Goal: Task Accomplishment & Management: Manage account settings

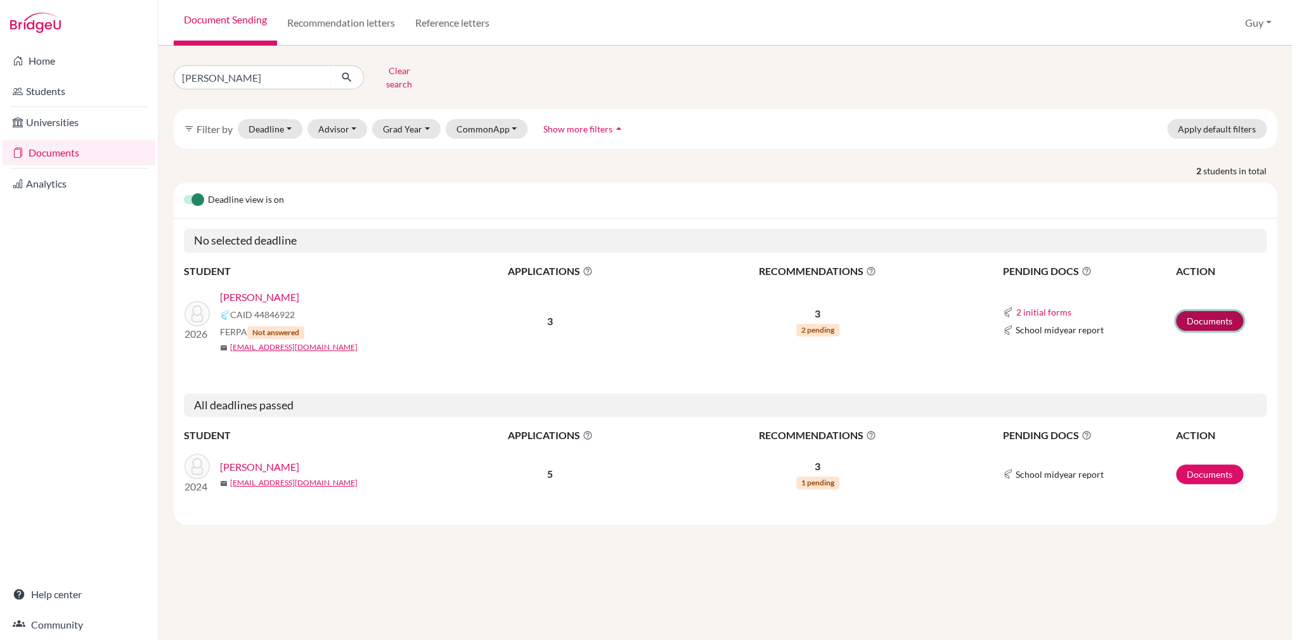
click at [1196, 311] on link "Documents" at bounding box center [1209, 321] width 67 height 20
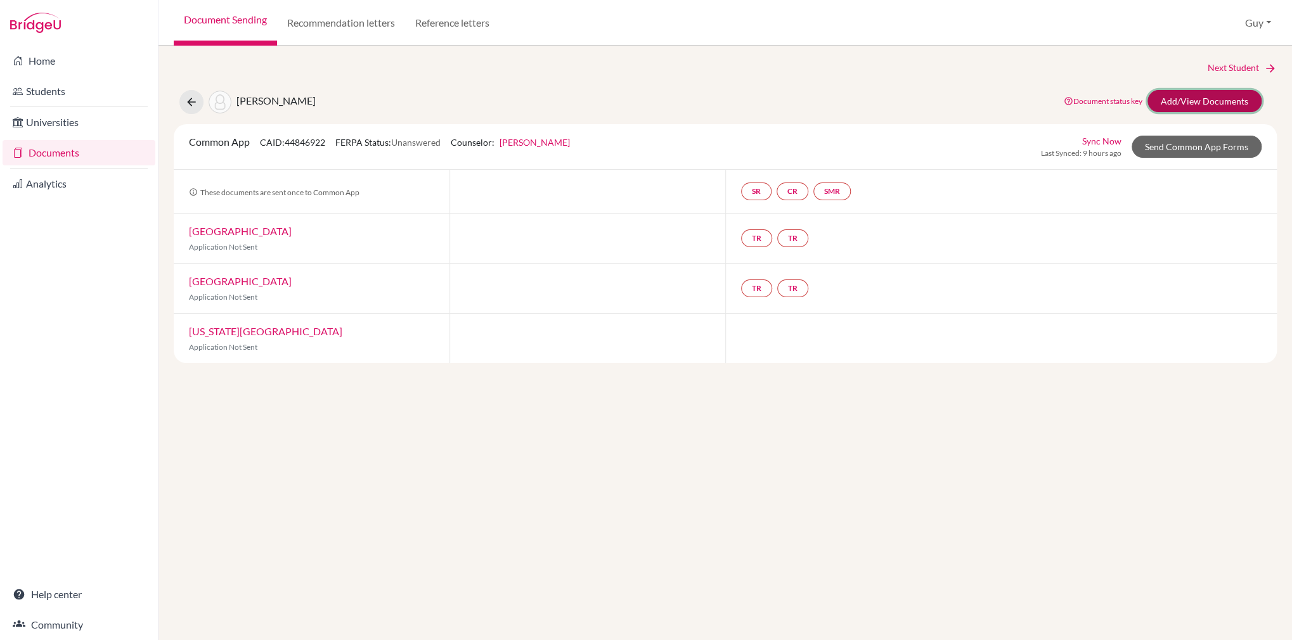
click at [1215, 100] on link "Add/View Documents" at bounding box center [1205, 101] width 114 height 22
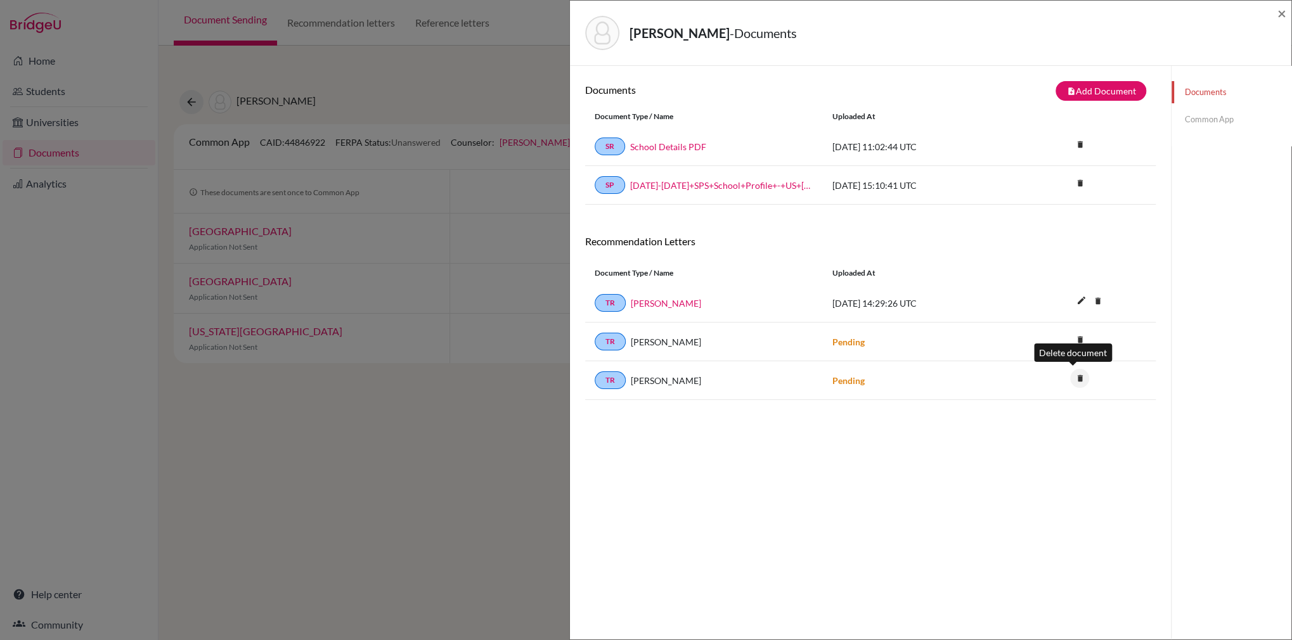
click at [1070, 376] on icon "delete" at bounding box center [1079, 378] width 19 height 19
click at [1045, 443] on button "Delete" at bounding box center [1041, 449] width 58 height 20
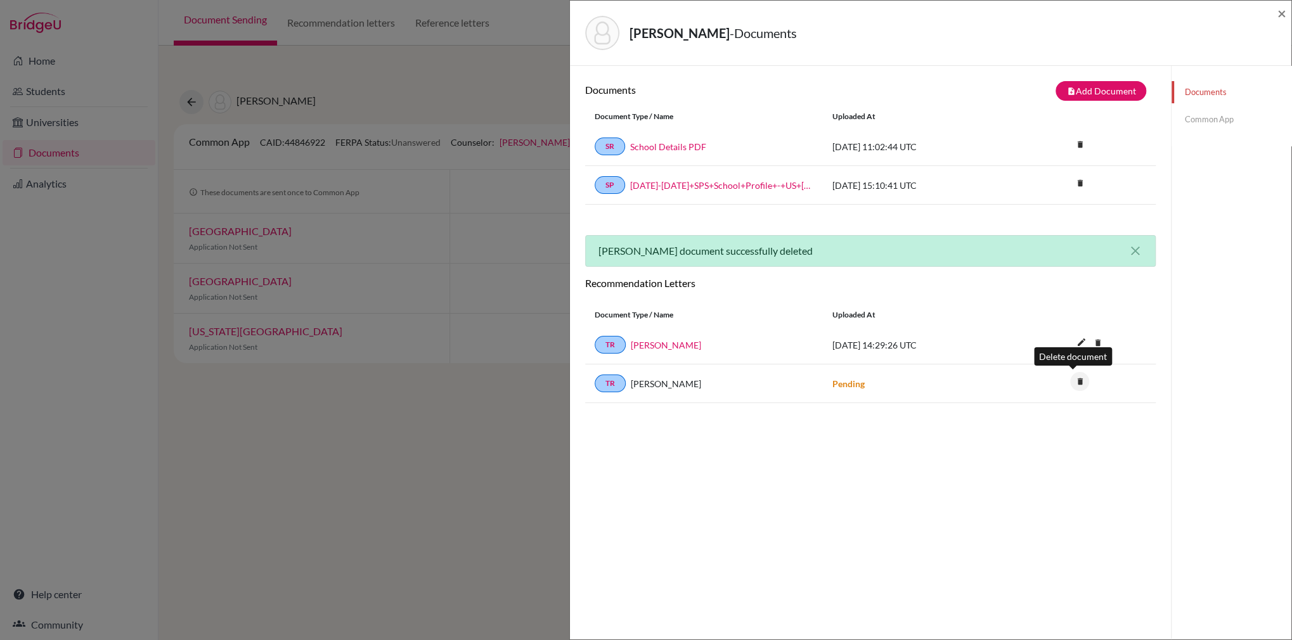
click at [1073, 380] on icon "delete" at bounding box center [1079, 381] width 19 height 19
click at [1052, 449] on button "Delete" at bounding box center [1041, 453] width 58 height 20
click at [1096, 91] on button "note_add Add Document" at bounding box center [1101, 91] width 91 height 20
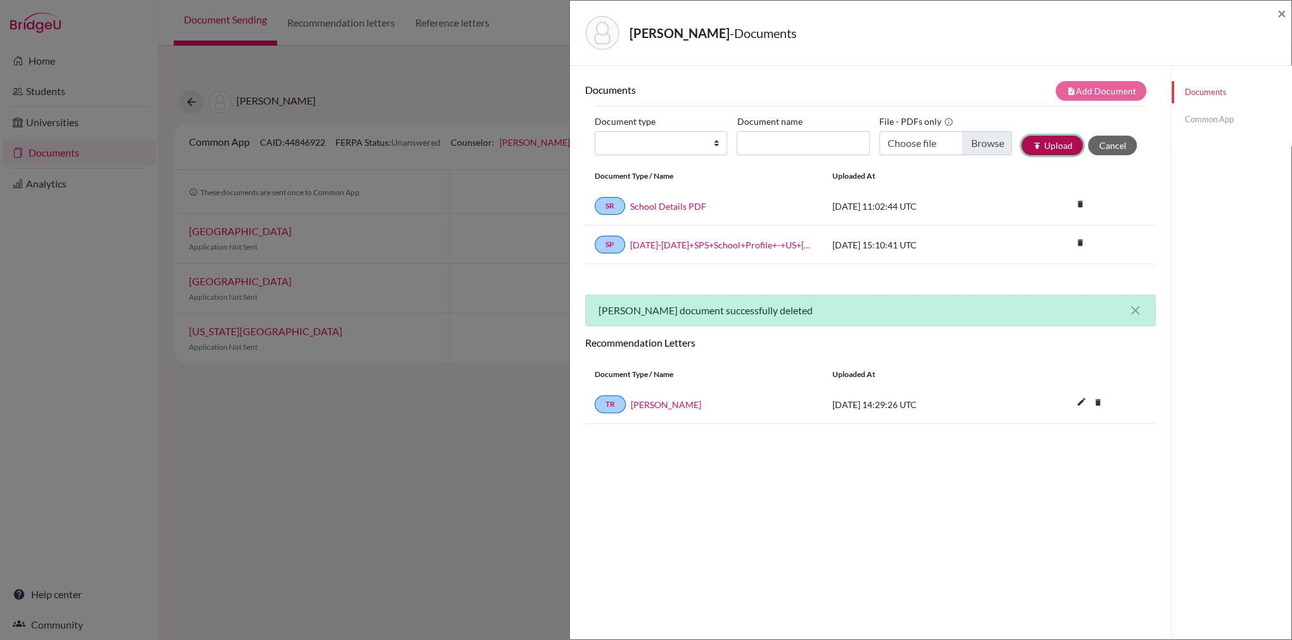
click at [1049, 143] on button "publish Upload" at bounding box center [1051, 146] width 61 height 20
click at [705, 142] on select "Change explanation for Common App reports Counselor recommendation Internationa…" at bounding box center [661, 143] width 133 height 24
select select "5"
click at [595, 131] on select "Change explanation for Common App reports Counselor recommendation Internationa…" at bounding box center [661, 143] width 133 height 24
click at [766, 143] on input "Recommender's name" at bounding box center [803, 143] width 133 height 24
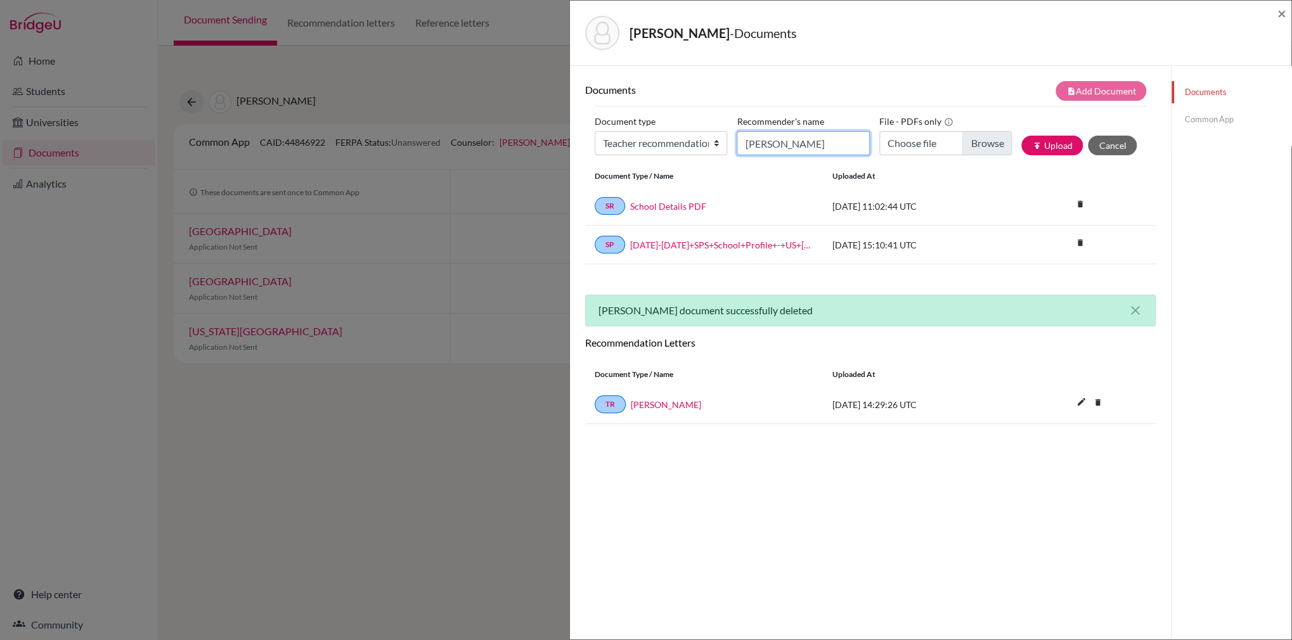
type input "Nick Troen"
click at [981, 148] on input "Choose file" at bounding box center [945, 143] width 133 height 24
type input "C:\fakepath\Letter of Recommendation Max Walton 2025.pdf"
click at [1045, 150] on button "publish Upload" at bounding box center [1051, 146] width 61 height 20
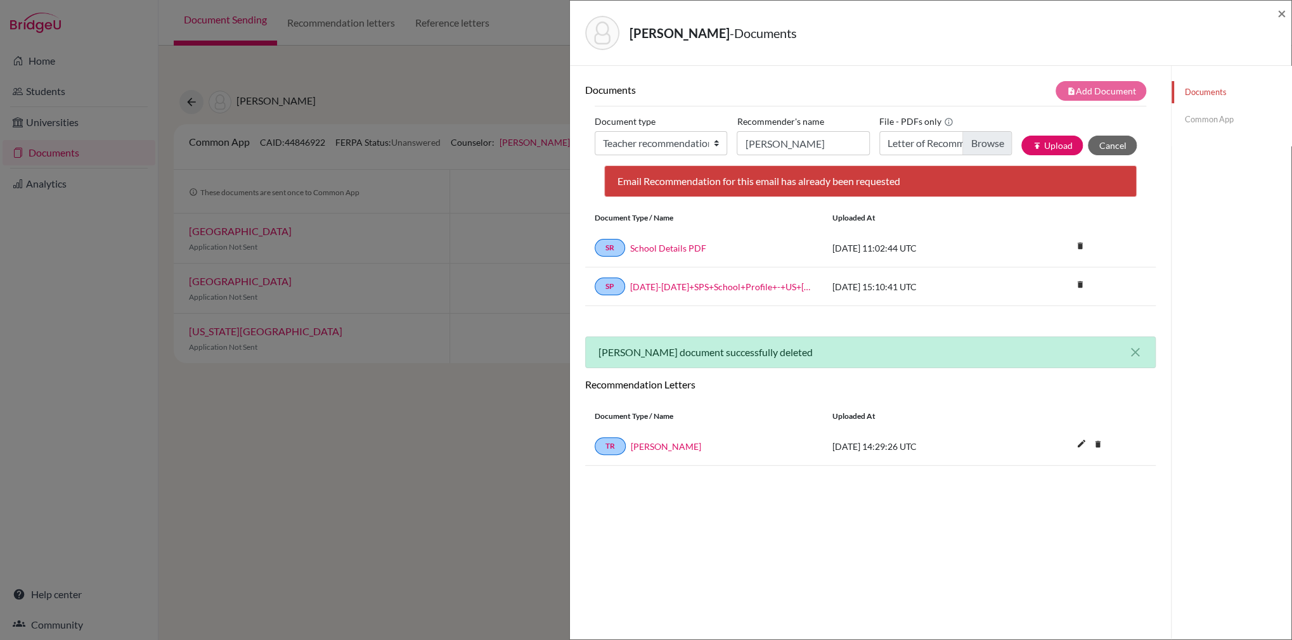
click at [959, 93] on div "note_add Add Document" at bounding box center [1012, 91] width 285 height 20
click at [1044, 145] on button "publish Upload" at bounding box center [1051, 146] width 61 height 20
click at [1283, 15] on span "×" at bounding box center [1281, 13] width 9 height 18
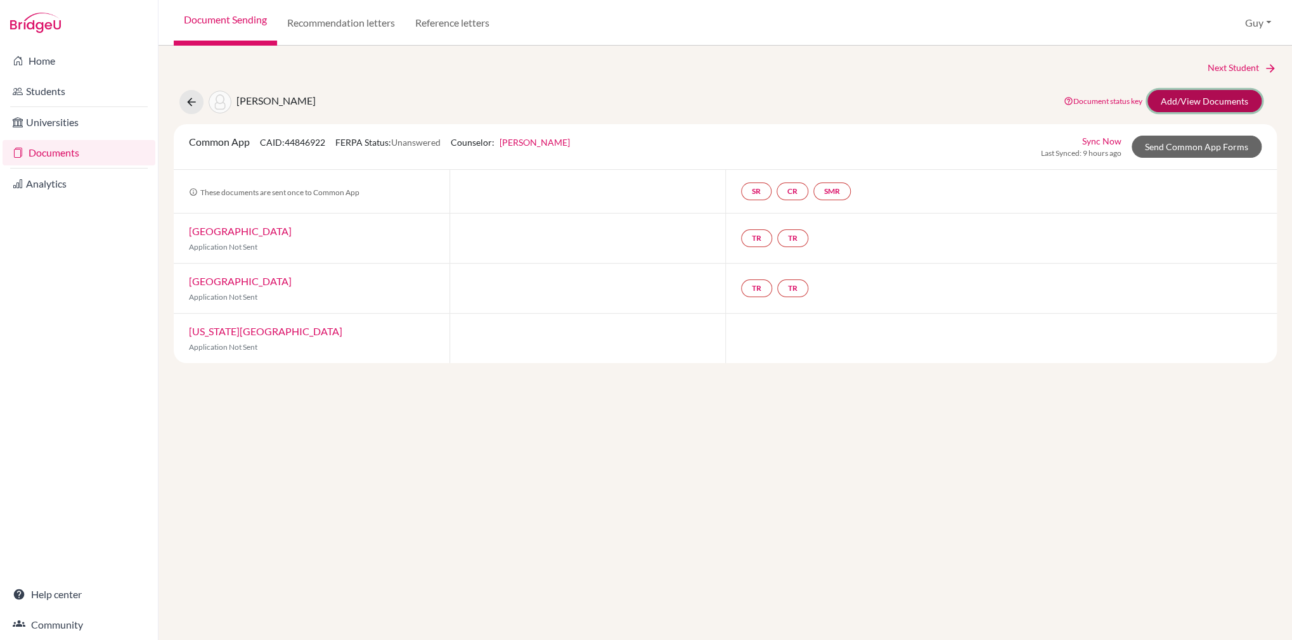
click at [1167, 96] on link "Add/View Documents" at bounding box center [1205, 101] width 114 height 22
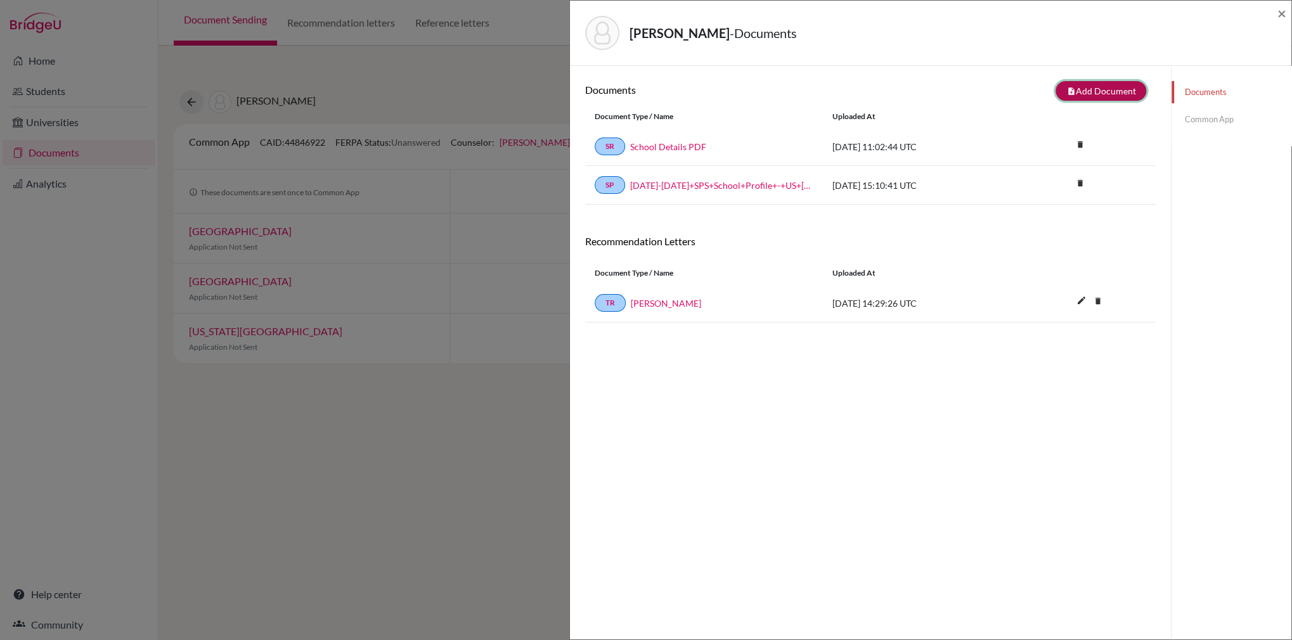
click at [1083, 89] on button "note_add Add Document" at bounding box center [1101, 91] width 91 height 20
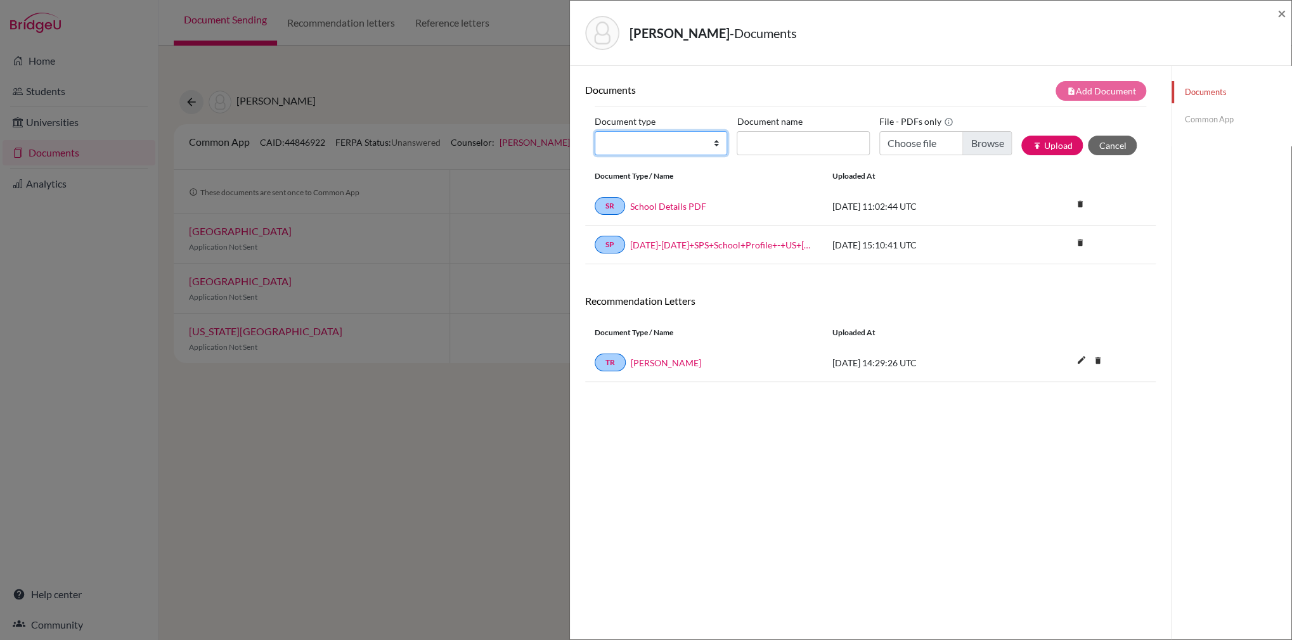
click at [638, 145] on select "Change explanation for Common App reports Counselor recommendation Internationa…" at bounding box center [661, 143] width 133 height 24
select select "5"
click at [595, 131] on select "Change explanation for Common App reports Counselor recommendation Internationa…" at bounding box center [661, 143] width 133 height 24
click at [768, 139] on input "Recommender's name" at bounding box center [803, 143] width 133 height 24
type input "Nick Troen"
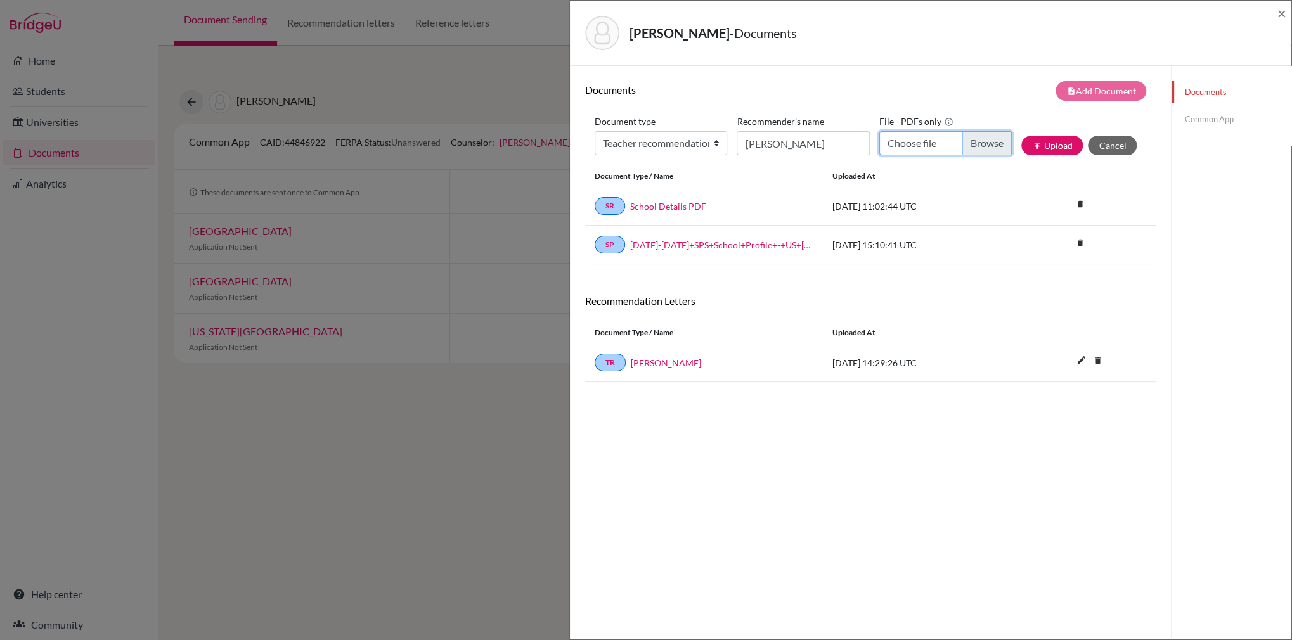
click at [977, 143] on input "Choose file" at bounding box center [945, 143] width 133 height 24
type input "C:\fakepath\Letter of Recommendation Max Walton 2025.pdf"
click at [1050, 148] on button "publish Upload" at bounding box center [1051, 146] width 61 height 20
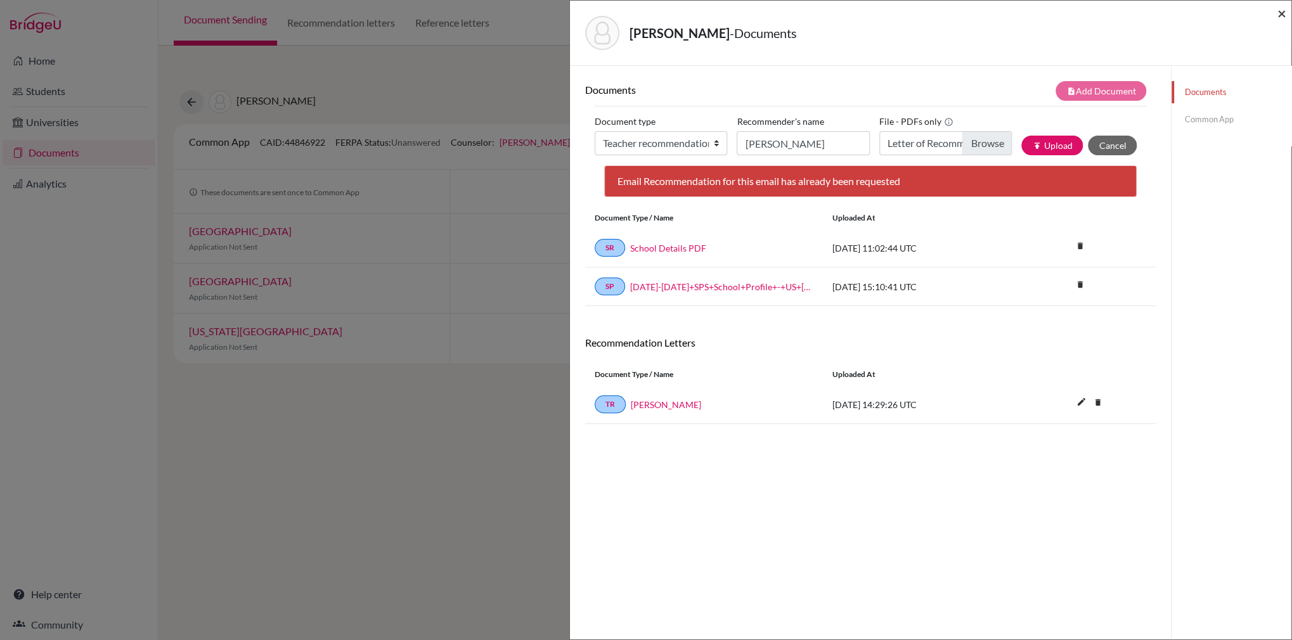
click at [1283, 14] on span "×" at bounding box center [1281, 13] width 9 height 18
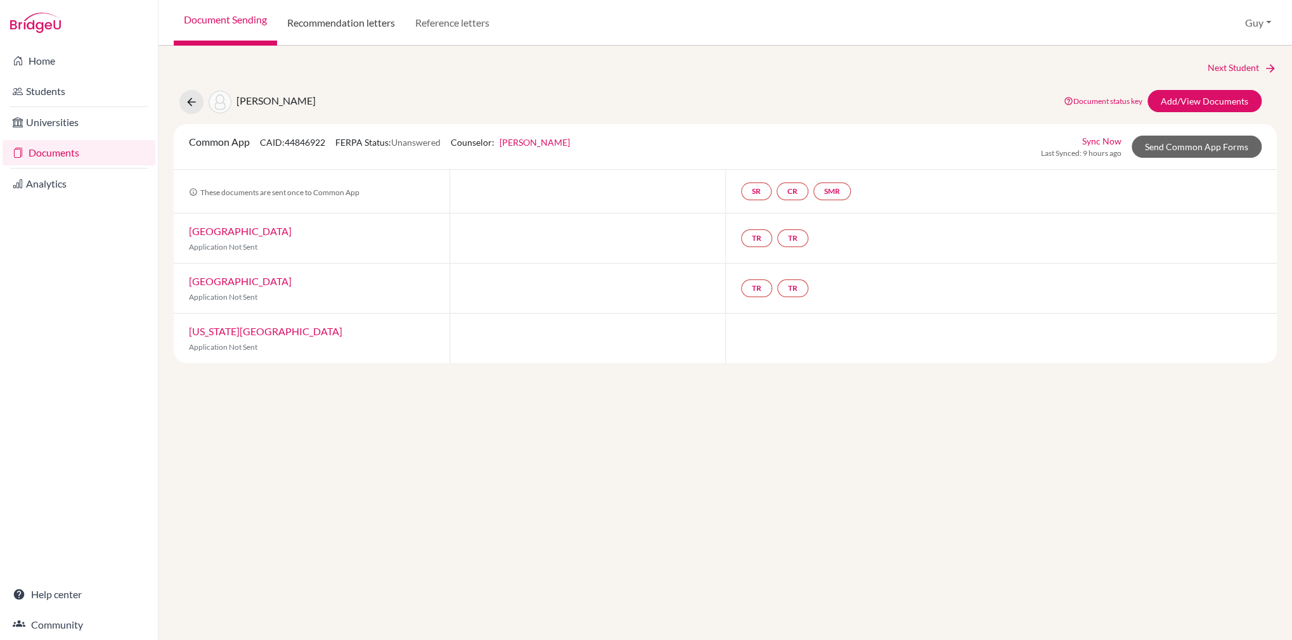
click at [317, 25] on link "Recommendation letters" at bounding box center [341, 23] width 128 height 46
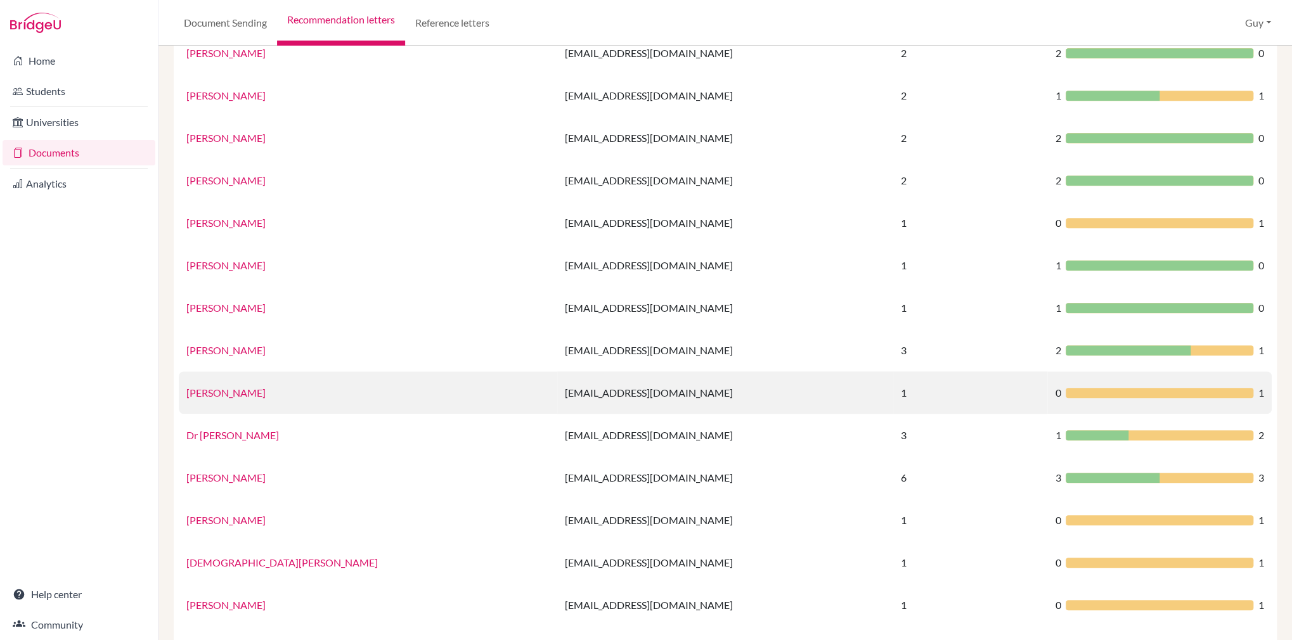
scroll to position [668, 0]
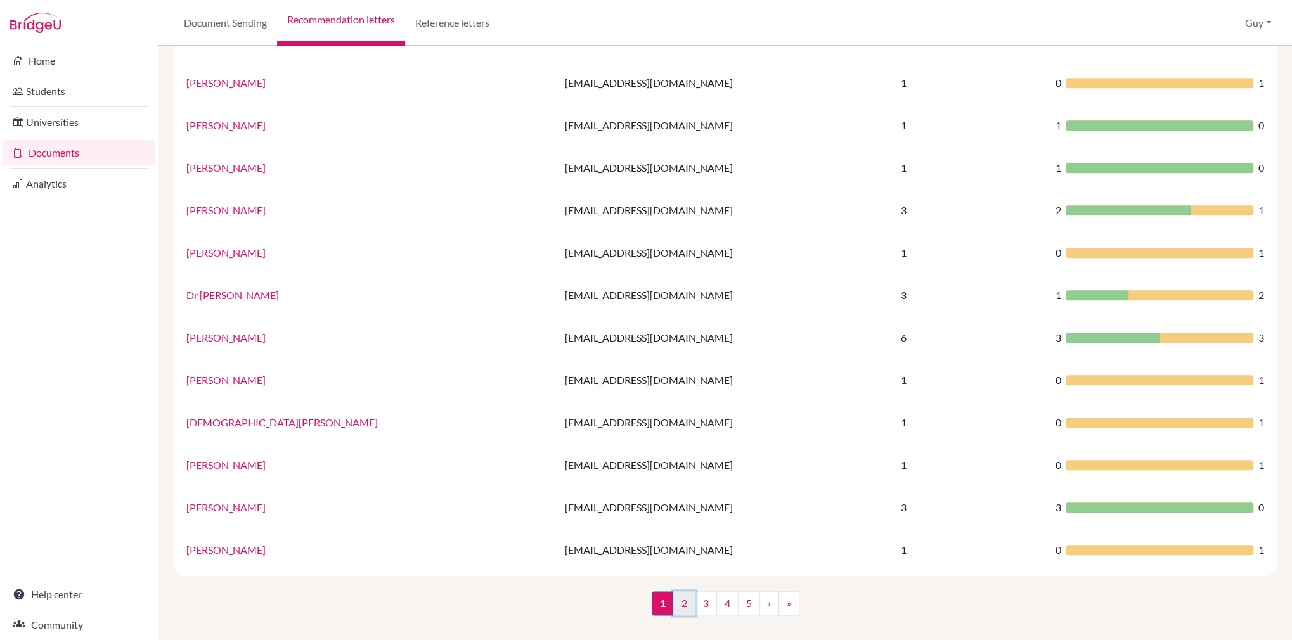
click at [685, 605] on link "2" at bounding box center [684, 604] width 22 height 24
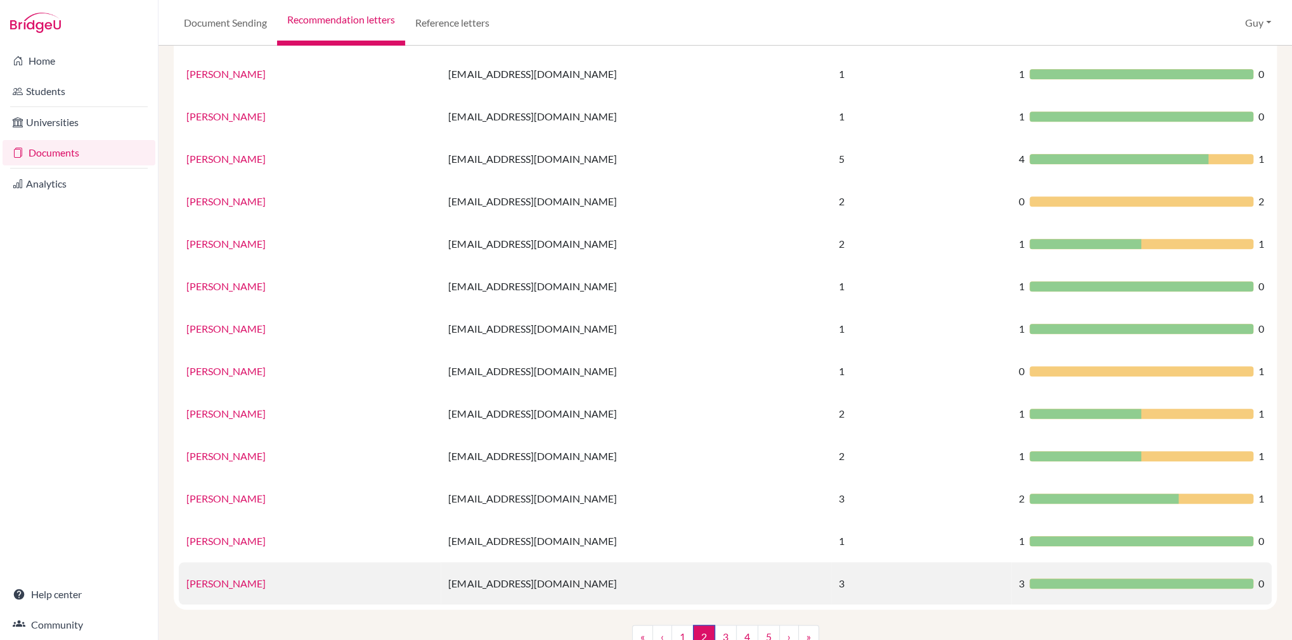
scroll to position [668, 0]
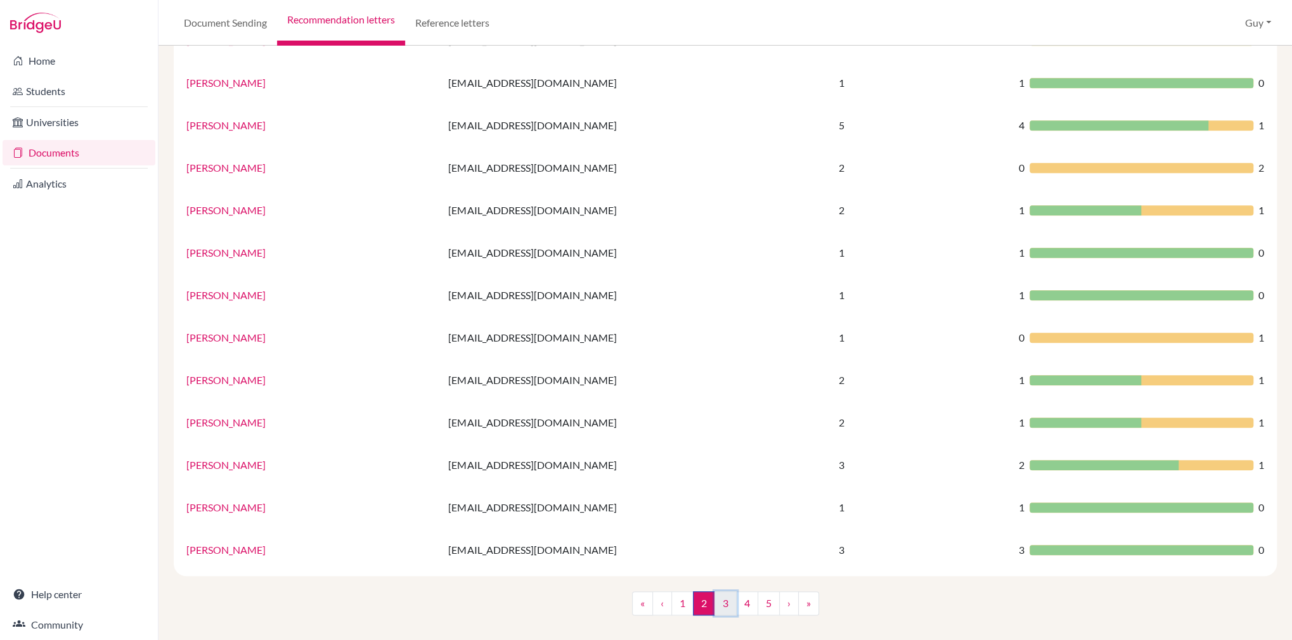
click at [723, 601] on link "3" at bounding box center [725, 604] width 22 height 24
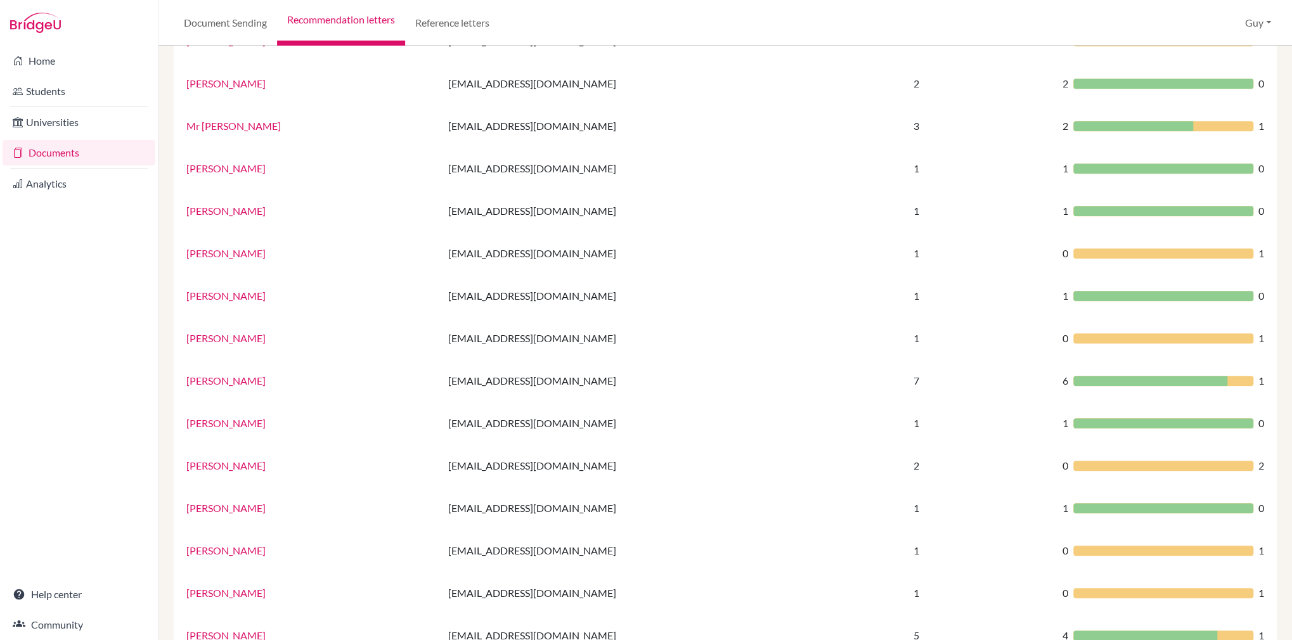
scroll to position [288, 0]
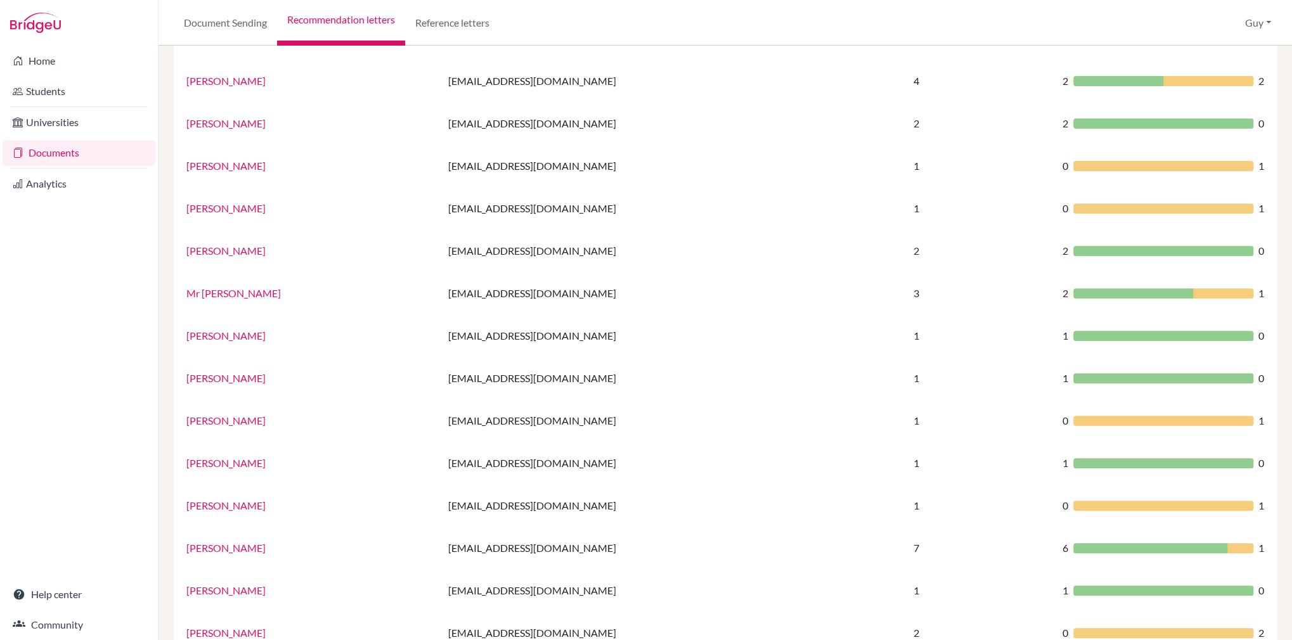
click at [74, 146] on link "Documents" at bounding box center [79, 152] width 153 height 25
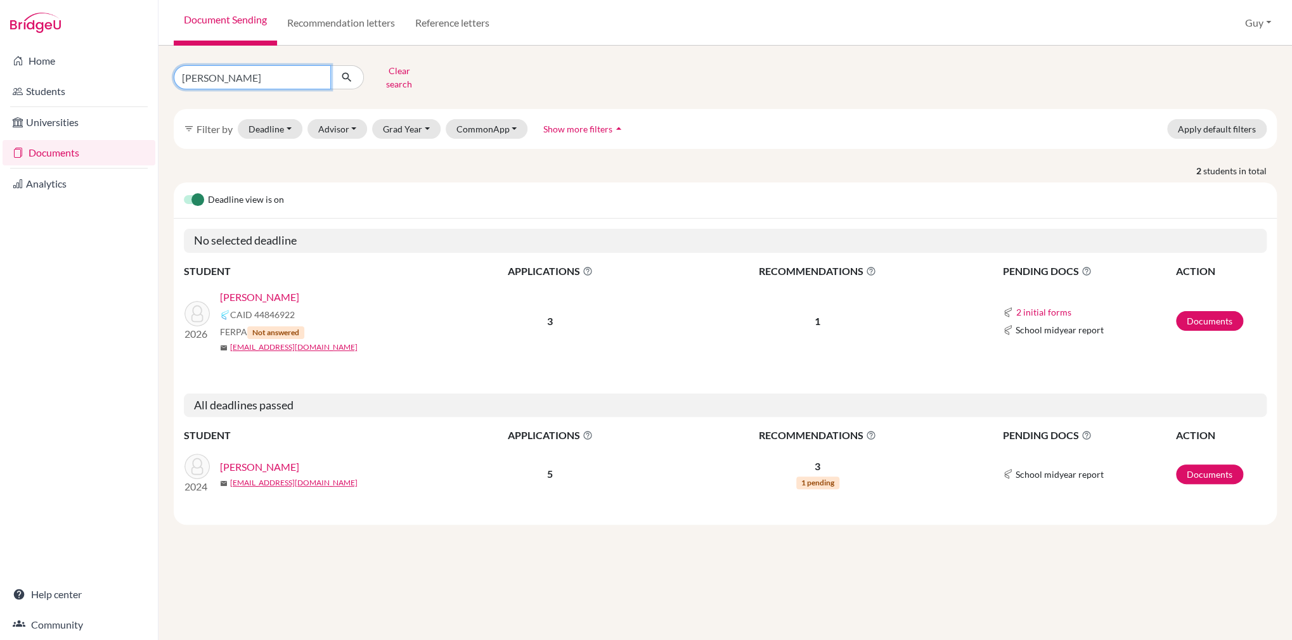
click at [193, 77] on input "walton" at bounding box center [252, 77] width 157 height 24
click at [193, 76] on input "walton" at bounding box center [252, 77] width 157 height 24
type input "aden"
click button "submit" at bounding box center [347, 77] width 34 height 24
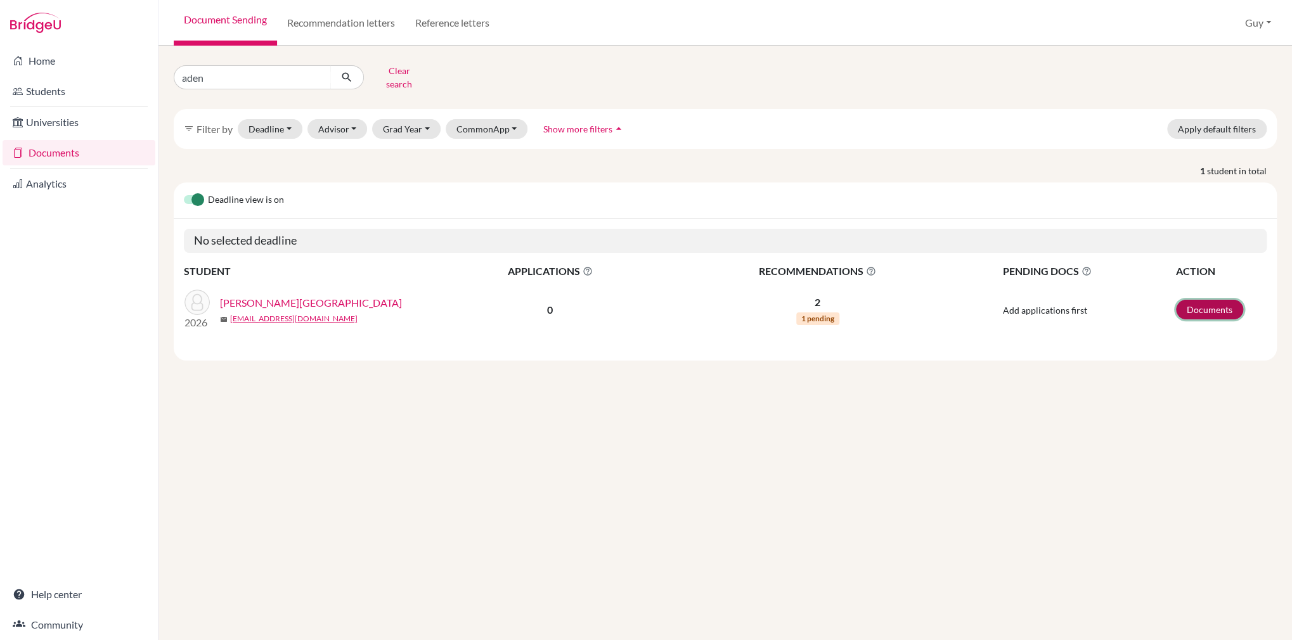
click at [1209, 300] on link "Documents" at bounding box center [1209, 310] width 67 height 20
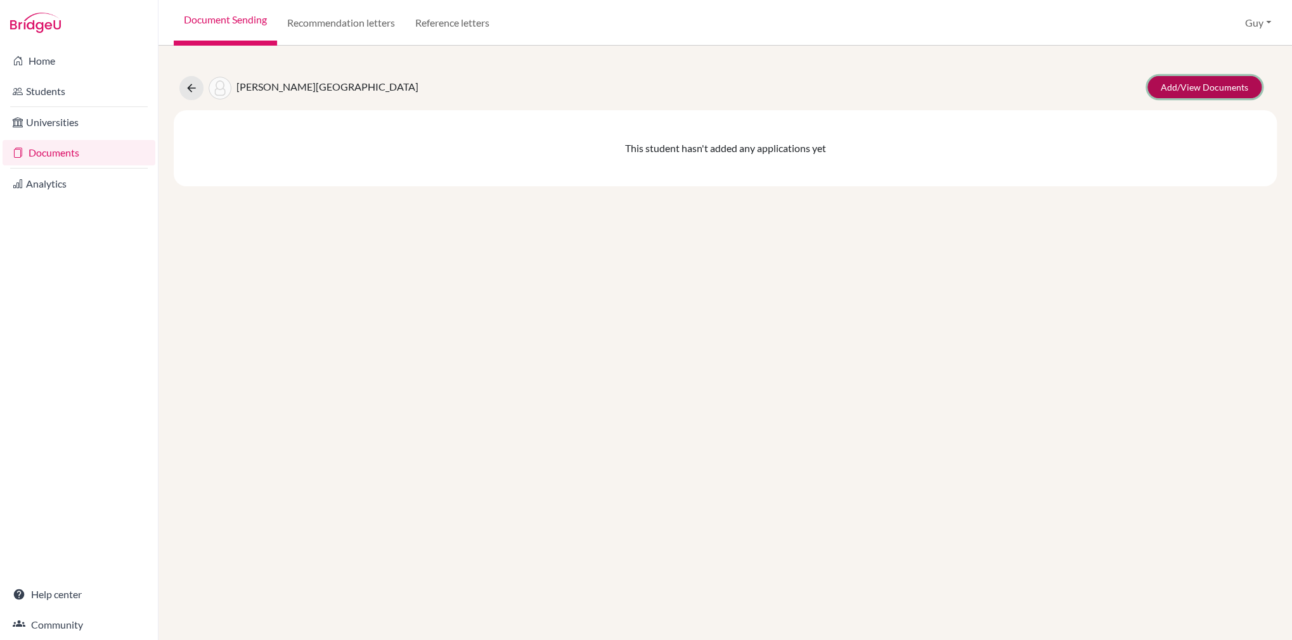
click at [1170, 83] on link "Add/View Documents" at bounding box center [1205, 87] width 114 height 22
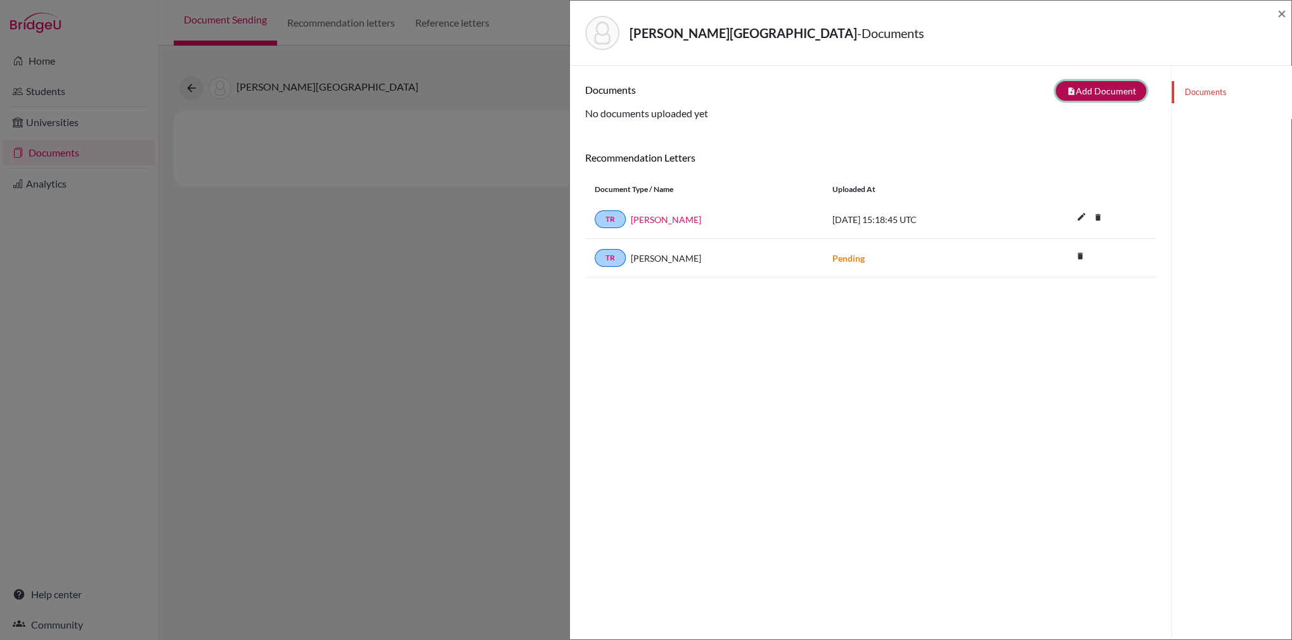
click at [1060, 95] on button "note_add Add Document" at bounding box center [1101, 91] width 91 height 20
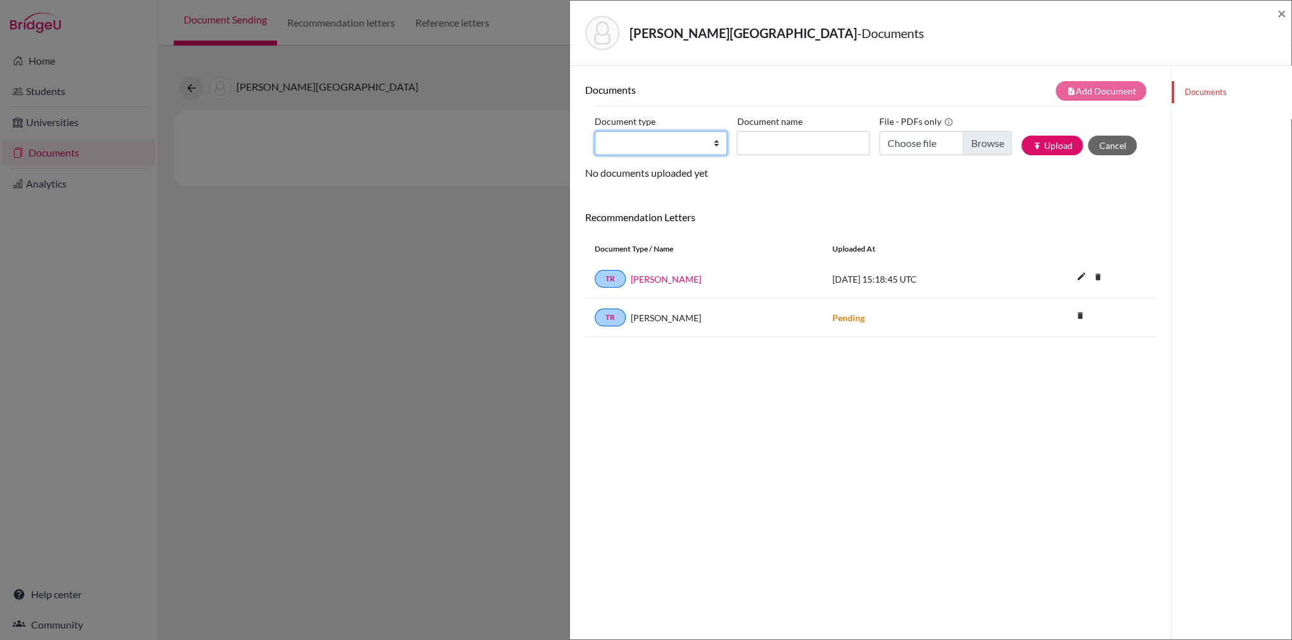
click at [715, 147] on select "Change explanation for Common App reports Counselor recommendation Internationa…" at bounding box center [661, 143] width 133 height 24
select select "5"
click at [595, 131] on select "Change explanation for Common App reports Counselor recommendation Internationa…" at bounding box center [661, 143] width 133 height 24
click at [788, 147] on input "Recommender's name" at bounding box center [803, 143] width 133 height 24
type input "[PERSON_NAME]"
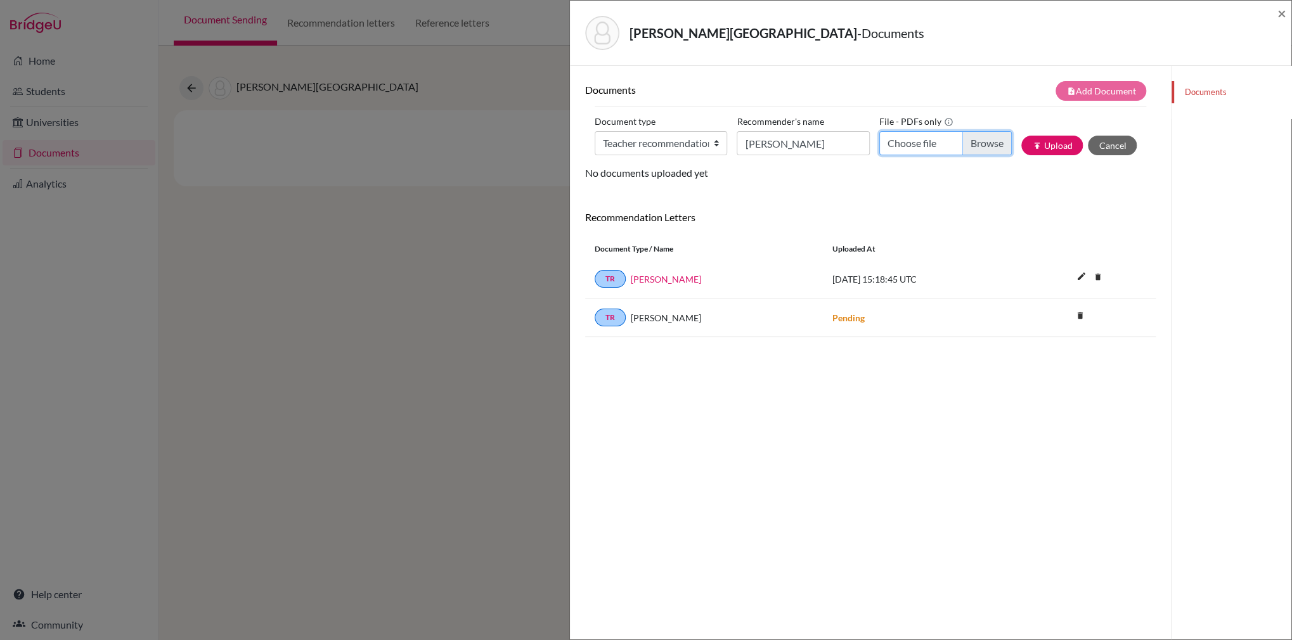
click at [981, 145] on input "Choose file" at bounding box center [945, 143] width 133 height 24
click at [1049, 149] on button "publish Upload" at bounding box center [1051, 146] width 61 height 20
click at [976, 144] on input "Choose file" at bounding box center [945, 143] width 133 height 24
type input "C:\fakepath\Aden IXJ teacher reference.pdf"
click at [1044, 145] on button "publish Upload" at bounding box center [1051, 146] width 61 height 20
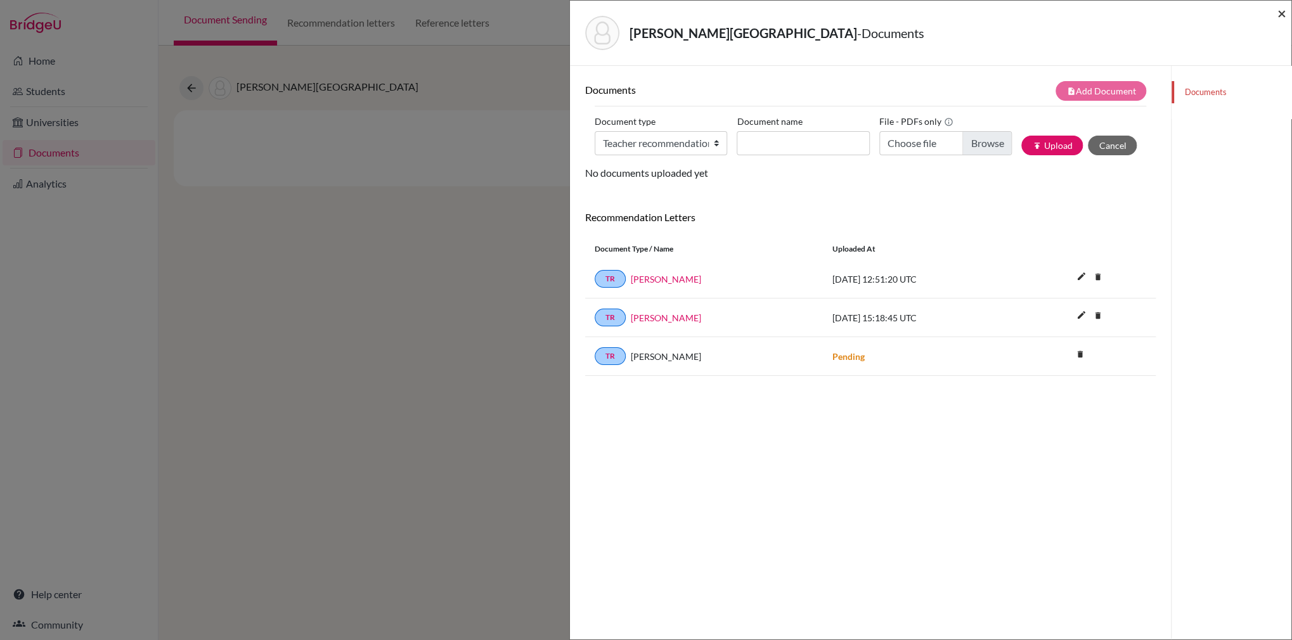
click at [1282, 15] on span "×" at bounding box center [1281, 13] width 9 height 18
